Goal: Transaction & Acquisition: Download file/media

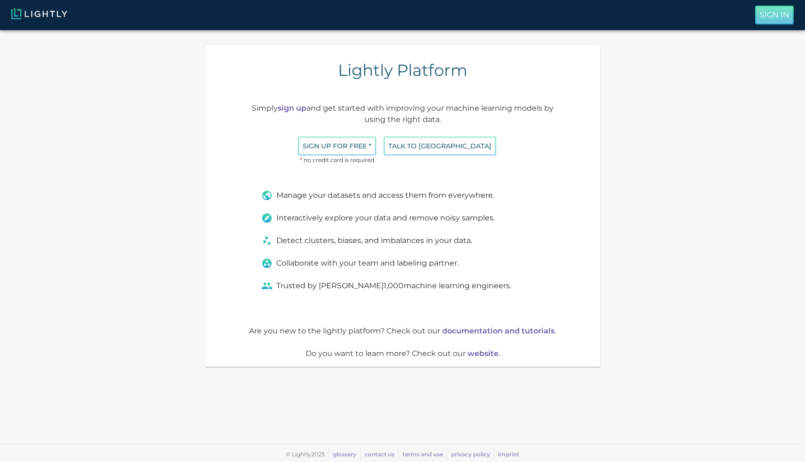
click at [768, 10] on p "Sign In" at bounding box center [774, 14] width 29 height 11
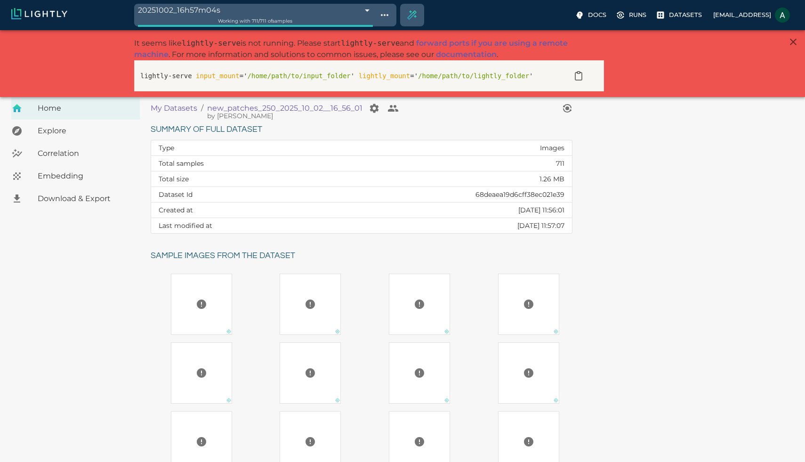
click at [103, 197] on span "Download & Export" at bounding box center [85, 198] width 95 height 11
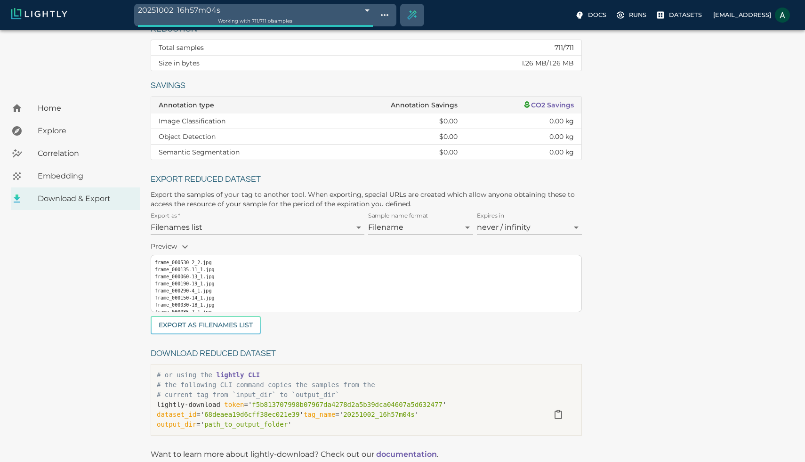
scroll to position [125, 0]
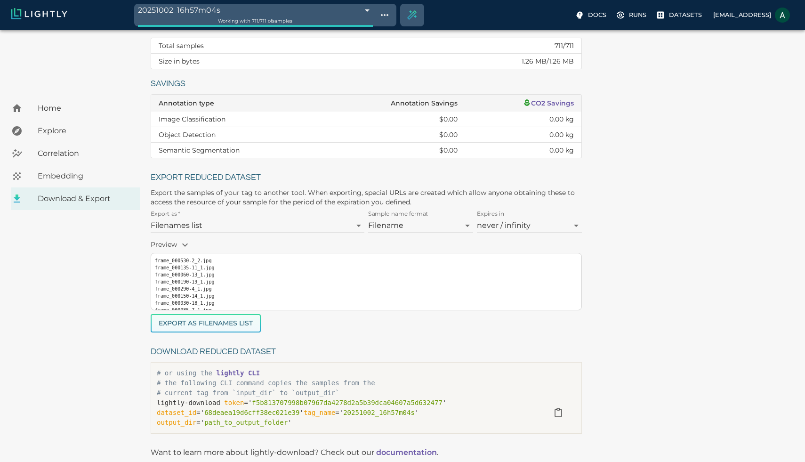
click at [237, 325] on button "Export as Filenames list" at bounding box center [206, 323] width 110 height 18
